Goal: Communication & Community: Answer question/provide support

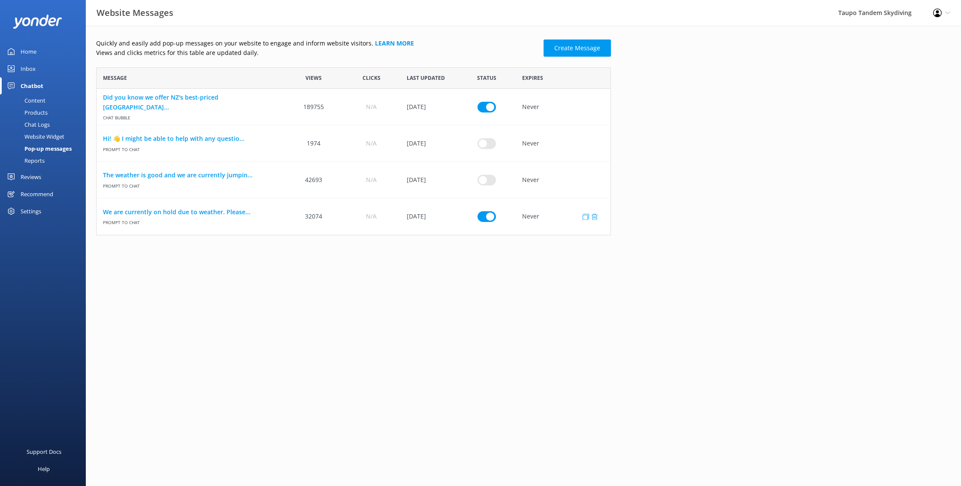
scroll to position [168, 515]
click at [484, 212] on input "row" at bounding box center [487, 216] width 18 height 11
checkbox input "false"
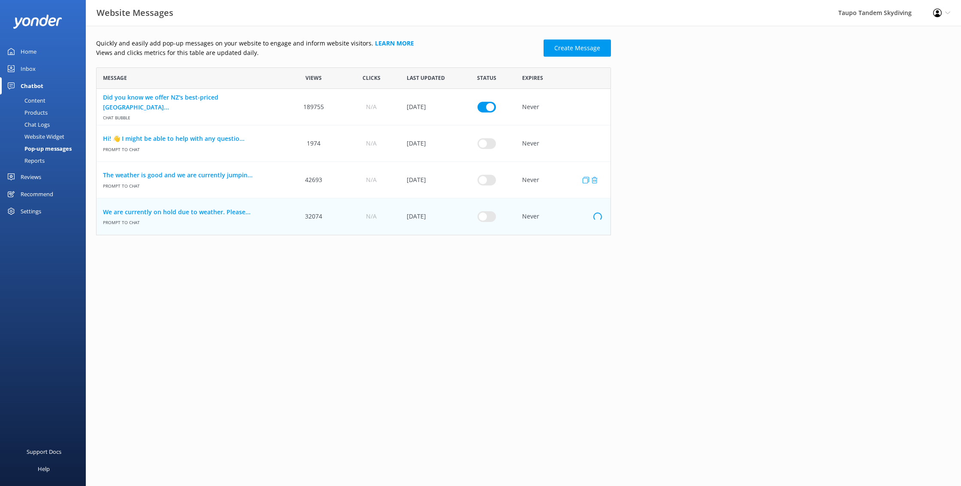
click at [485, 173] on div "row" at bounding box center [487, 180] width 58 height 36
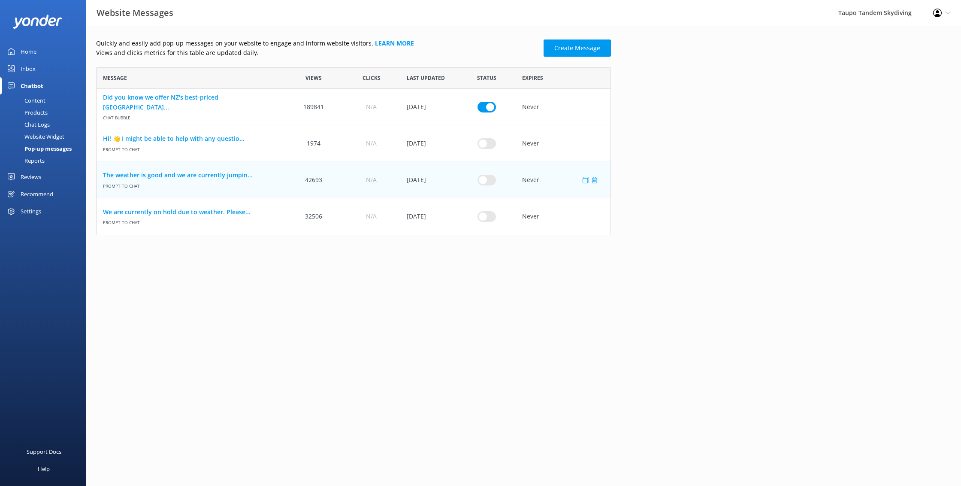
click at [483, 179] on input "row" at bounding box center [487, 179] width 18 height 11
checkbox input "true"
click at [234, 178] on link "The weather is good and we are currently jumpin..." at bounding box center [191, 174] width 176 height 9
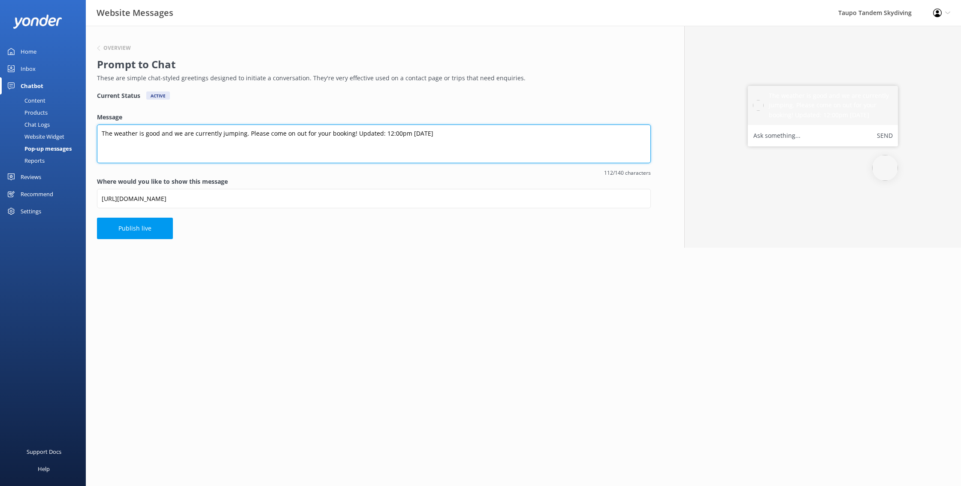
click at [382, 134] on textarea "The weather is good and we are currently jumping. Please come on out for your b…" at bounding box center [374, 143] width 554 height 39
click at [405, 133] on textarea "The weather is good and we are currently jumping. Please come on out for your b…" at bounding box center [374, 143] width 554 height 39
type textarea "The weather is good and we are currently jumping. Please come on out for your b…"
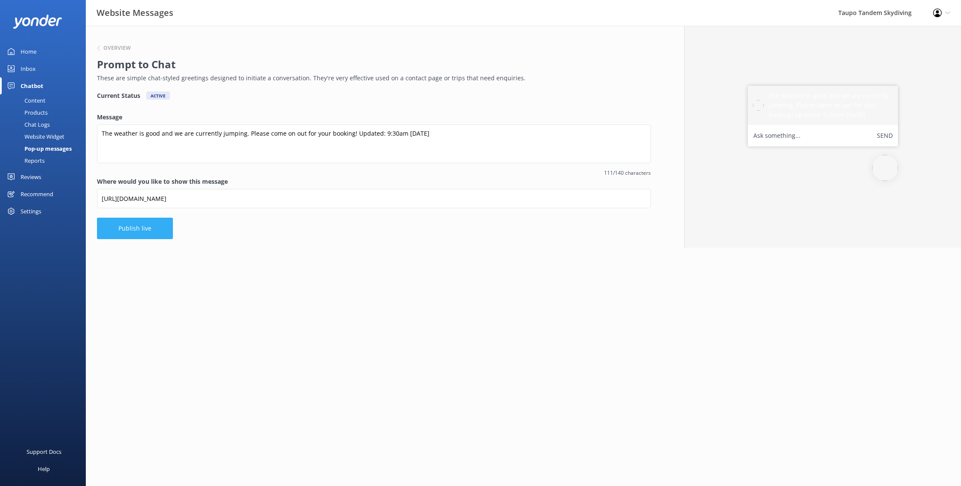
click at [135, 229] on button "Publish live" at bounding box center [135, 228] width 76 height 21
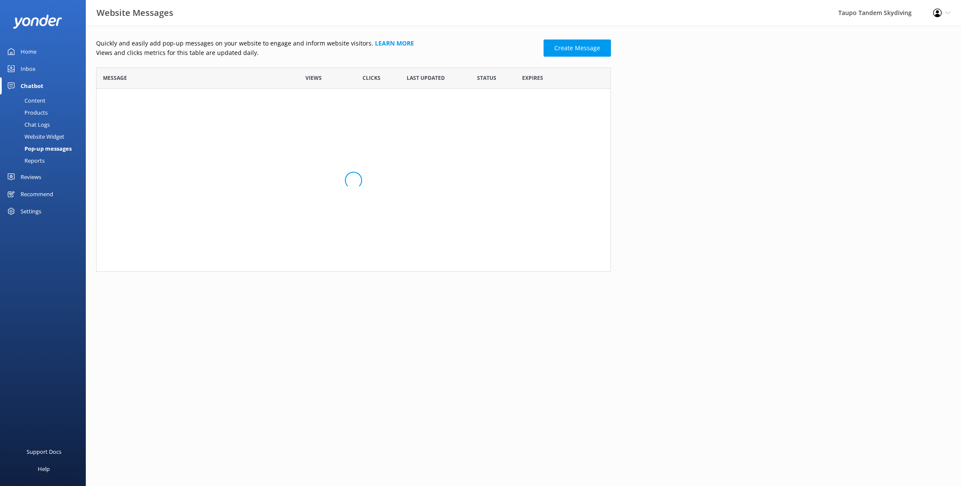
scroll to position [168, 515]
